Goal: Navigation & Orientation: Find specific page/section

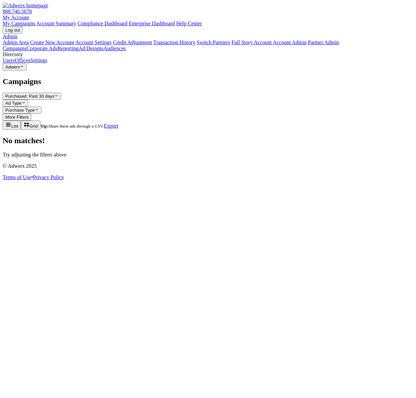
click at [48, 51] on link "Corporate Ads" at bounding box center [42, 48] width 31 height 6
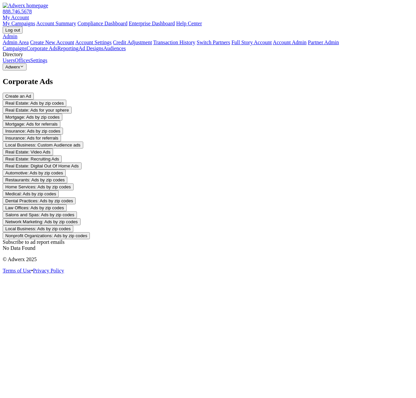
click at [57, 51] on link "Reporting" at bounding box center [67, 48] width 21 height 6
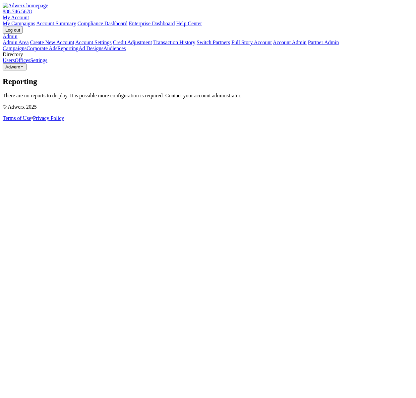
click at [79, 51] on link "Ad Designs" at bounding box center [91, 48] width 25 height 6
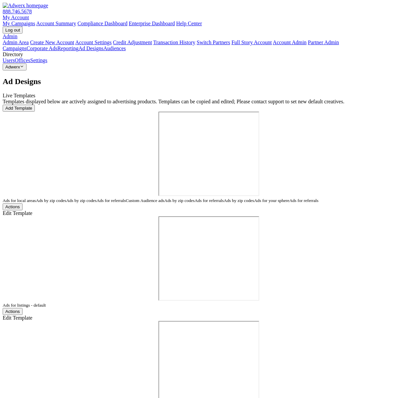
click at [57, 51] on link "Reporting" at bounding box center [67, 48] width 21 height 6
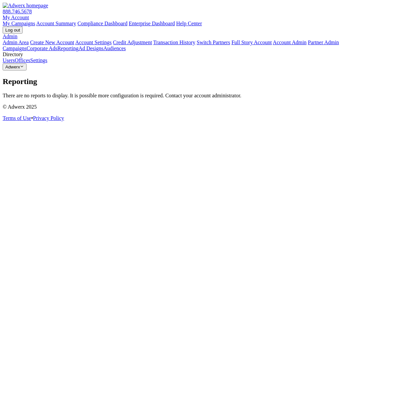
click at [27, 51] on link "Corporate Ads" at bounding box center [42, 48] width 31 height 6
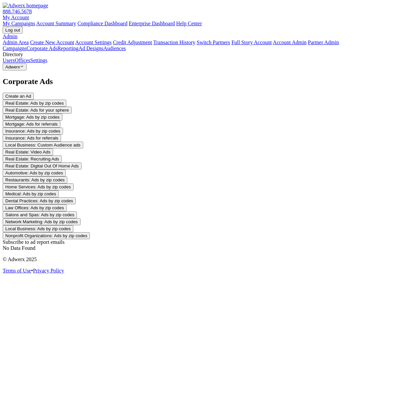
click at [27, 70] on button "Adwerx Reveal list of Adwerx" at bounding box center [15, 66] width 24 height 7
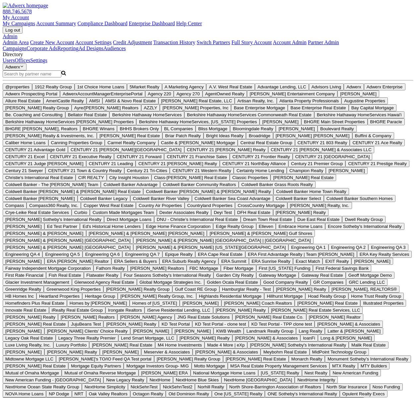
click at [43, 77] on input "Search Magnifying Glass" at bounding box center [32, 73] width 59 height 7
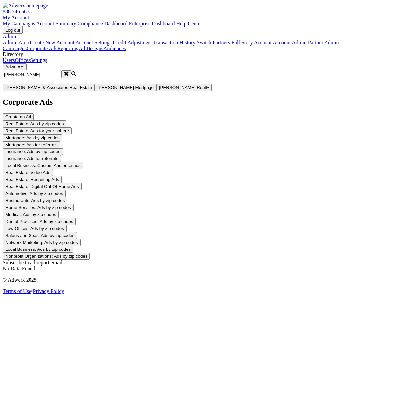
type input "[PERSON_NAME]"
click at [159, 90] on span "[PERSON_NAME] Realty" at bounding box center [184, 87] width 50 height 5
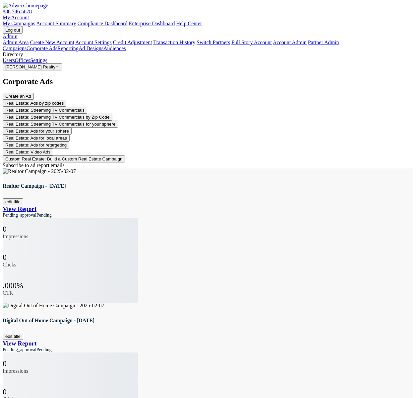
click at [23, 198] on button "edit title" at bounding box center [13, 201] width 21 height 7
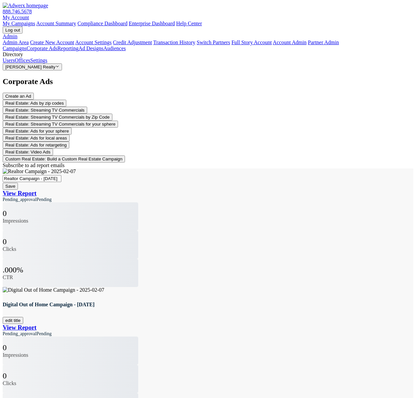
click at [61, 175] on input "Realtor Campaign - [DATE]" at bounding box center [32, 178] width 59 height 7
type input "Realtor Campaign - [DATE] Test"
click at [18, 183] on button "Save" at bounding box center [10, 186] width 15 height 7
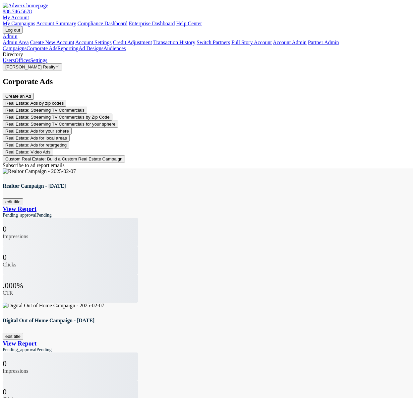
click at [23, 198] on button "edit title" at bounding box center [13, 201] width 21 height 7
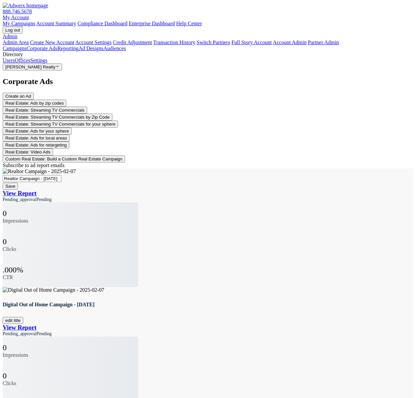
click at [61, 175] on input "Realtor Campaign - [DATE]" at bounding box center [32, 178] width 59 height 7
type input "Realtor Campaign - [DATE] test"
click at [15, 184] on span "Save" at bounding box center [10, 186] width 10 height 5
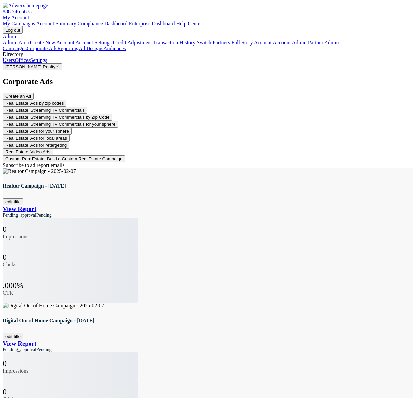
click at [34, 93] on button "Create an Ad" at bounding box center [18, 96] width 31 height 7
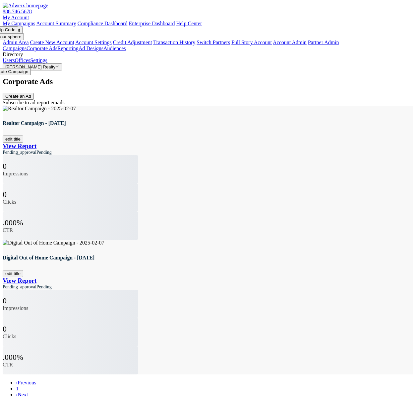
click at [236, 77] on div "Corporate Ads Create an Ad Real Estate: Ads by zip codes Real Estate: Streaming…" at bounding box center [208, 88] width 411 height 23
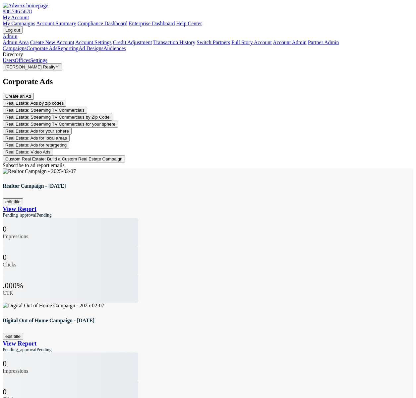
click at [15, 63] on link "Users" at bounding box center [9, 60] width 12 height 6
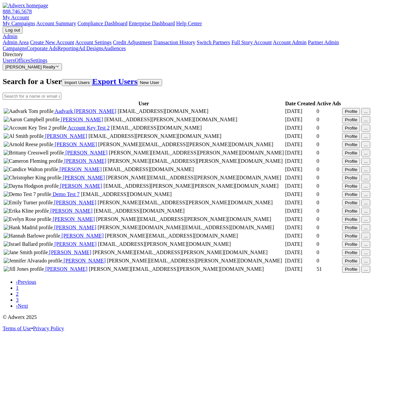
click at [353, 115] on button "Profile" at bounding box center [351, 111] width 18 height 7
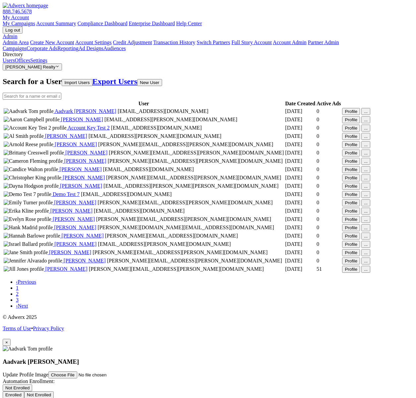
click at [8, 339] on span "×" at bounding box center [6, 341] width 3 height 5
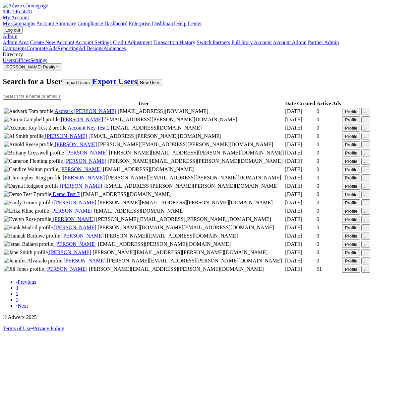
click at [29, 63] on link "Offices" at bounding box center [23, 60] width 16 height 6
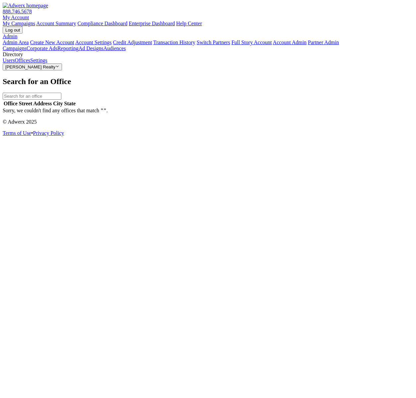
click at [104, 51] on link "Audiences" at bounding box center [115, 48] width 23 height 6
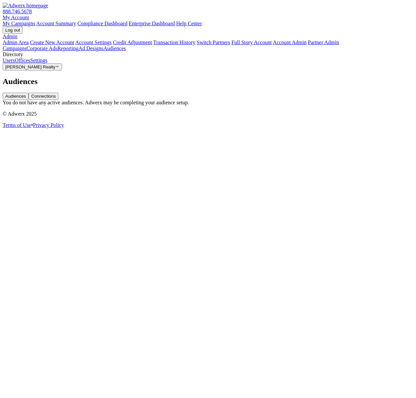
click at [79, 51] on link "Ad Designs" at bounding box center [91, 48] width 25 height 6
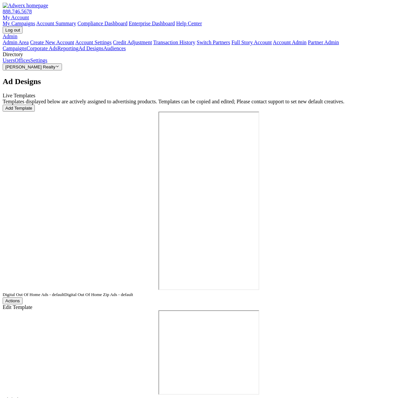
click at [23, 397] on button "Actions" at bounding box center [13, 405] width 20 height 7
